Goal: Task Accomplishment & Management: Use online tool/utility

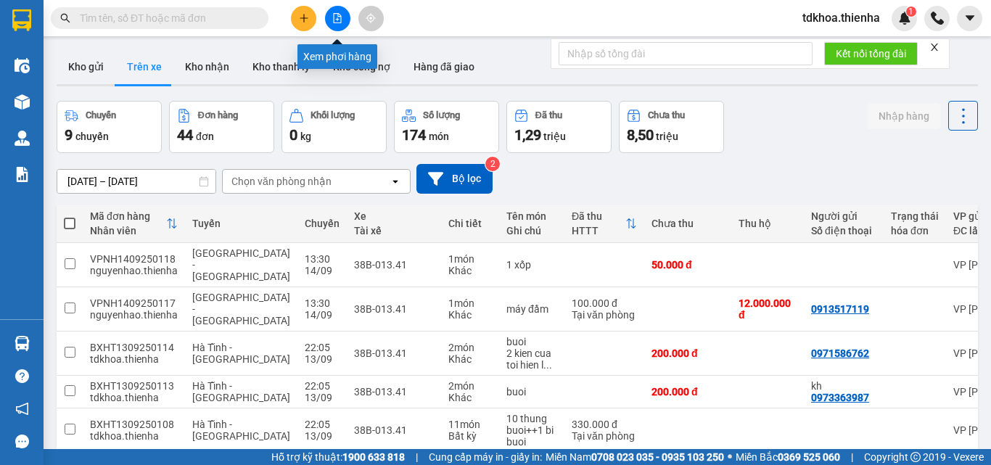
click at [345, 21] on button at bounding box center [337, 18] width 25 height 25
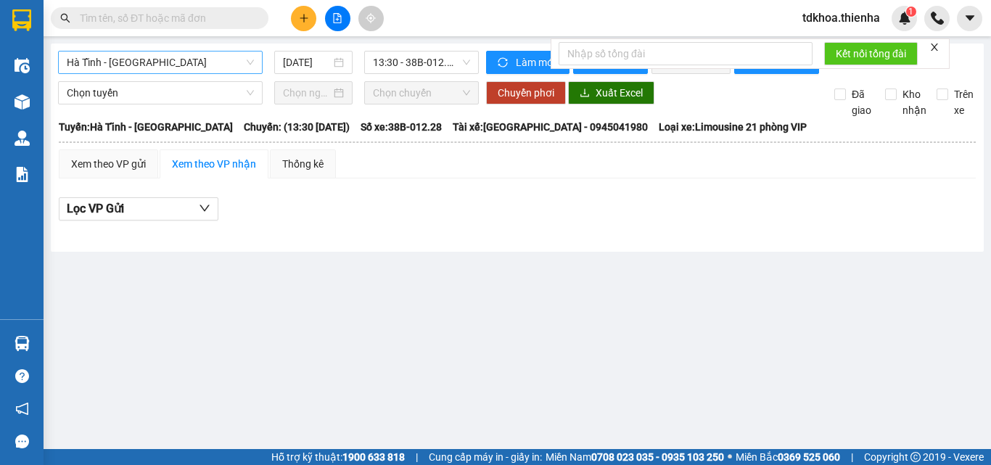
click at [242, 60] on span "Hà Tĩnh - [GEOGRAPHIC_DATA]" at bounding box center [160, 63] width 187 height 22
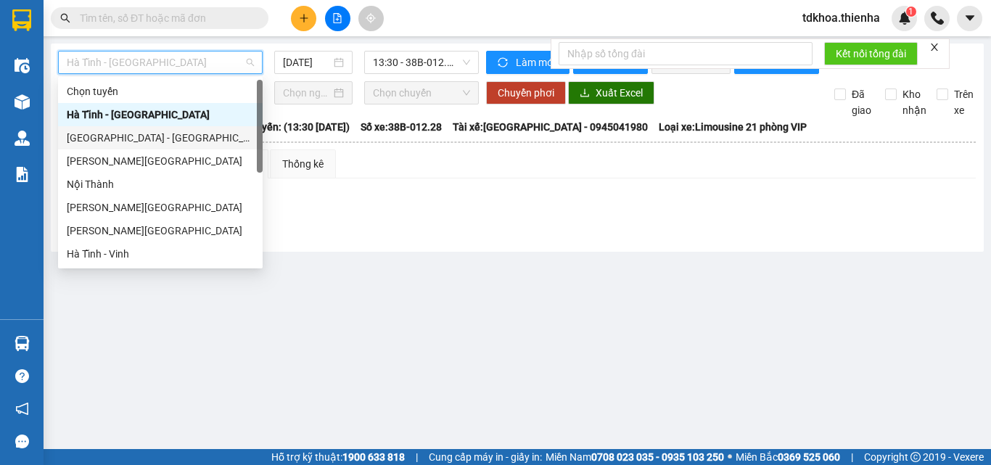
click at [107, 140] on div "[GEOGRAPHIC_DATA] - [GEOGRAPHIC_DATA]" at bounding box center [160, 138] width 187 height 16
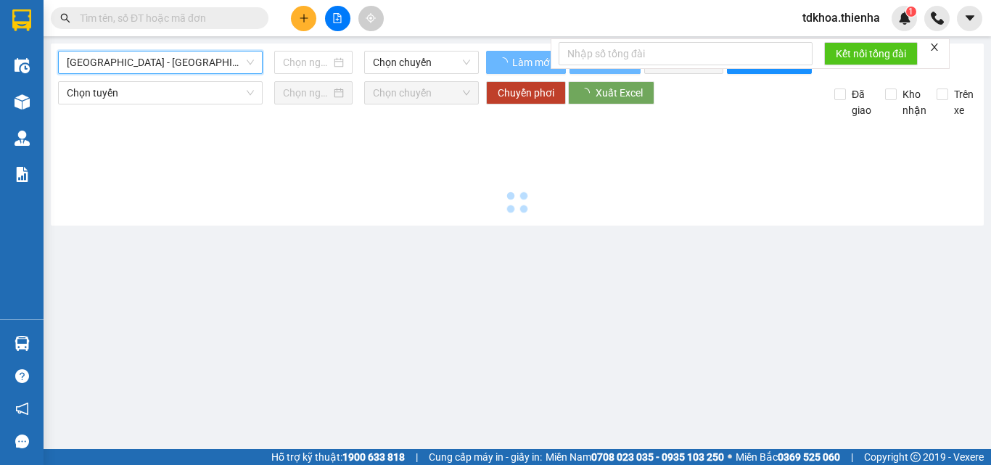
type input "[DATE]"
